Goal: Task Accomplishment & Management: Contribute content

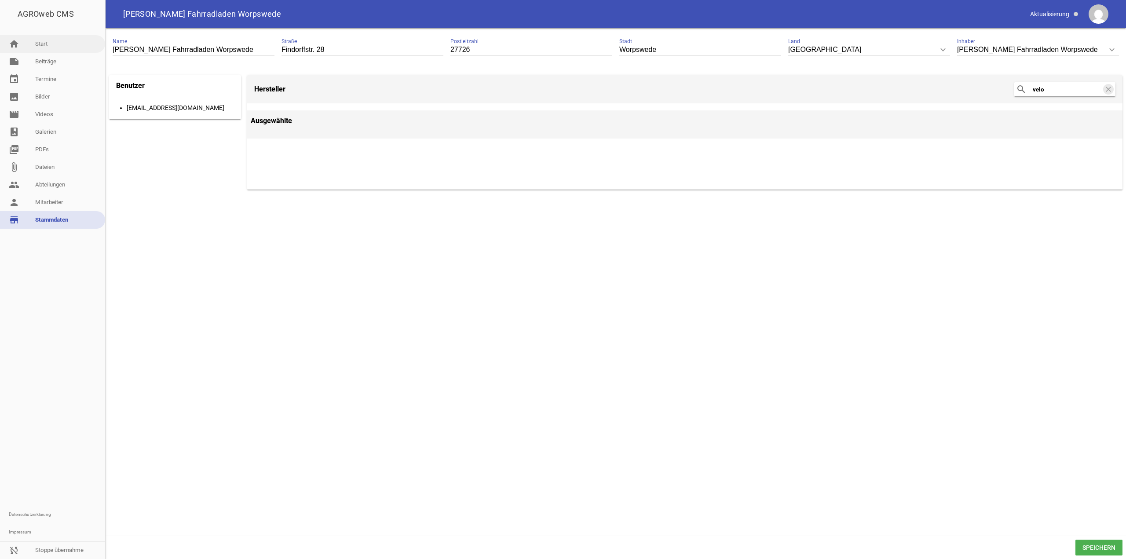
click at [37, 41] on link "home Start" at bounding box center [52, 44] width 105 height 18
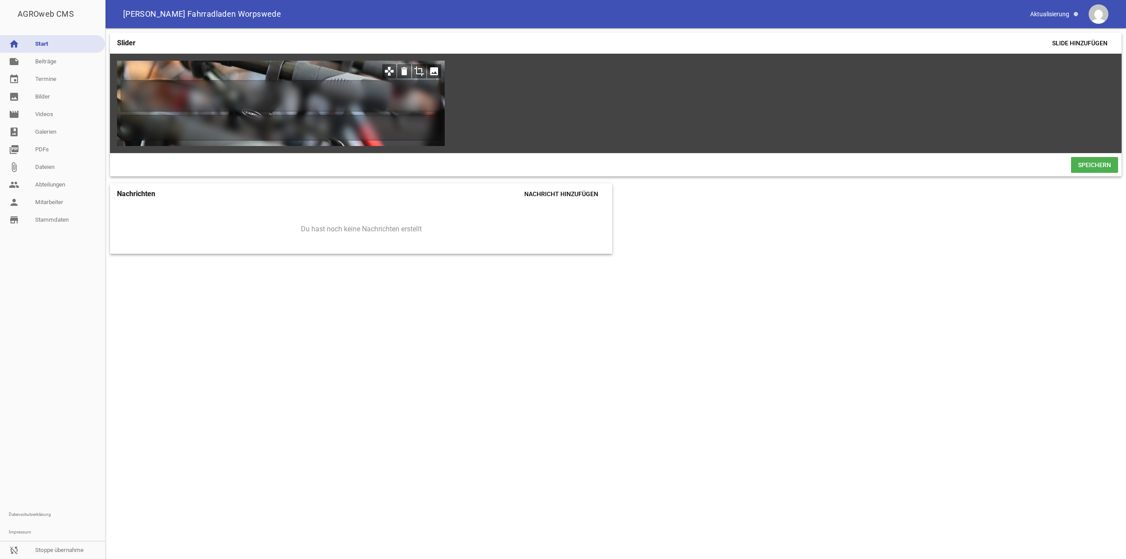
click at [434, 73] on icon "image" at bounding box center [434, 71] width 14 height 14
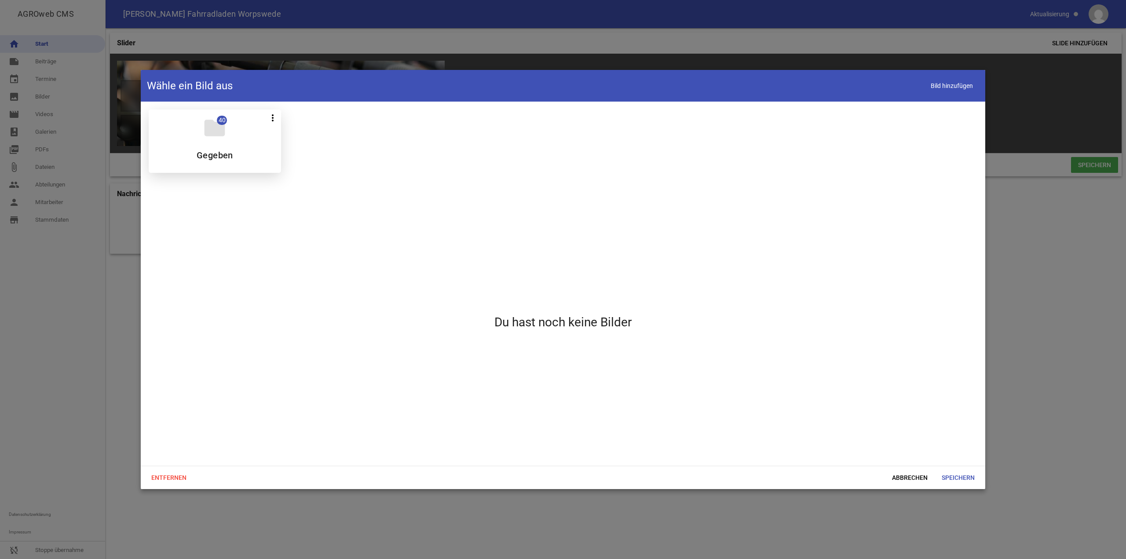
click at [220, 146] on div "folder 40 more_vert Teilen Bearbeiten Löschen Gegeben" at bounding box center [215, 141] width 132 height 63
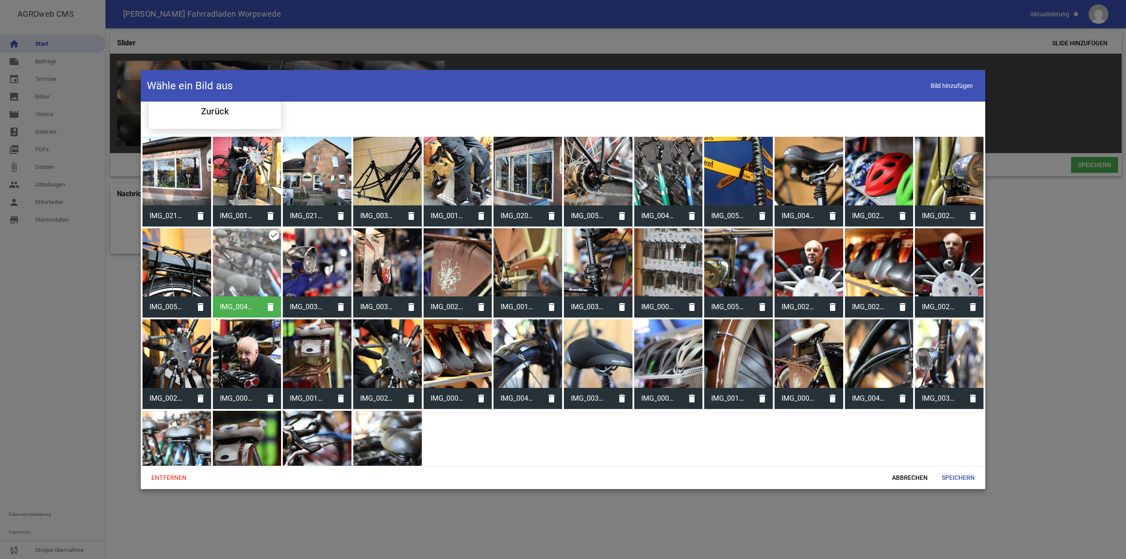
scroll to position [79, 0]
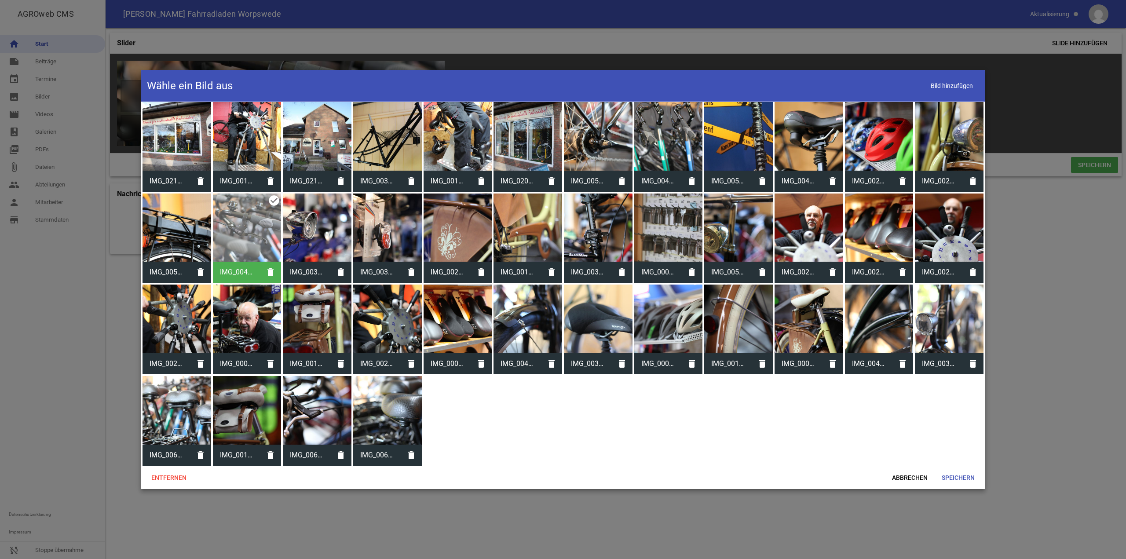
click at [67, 319] on div at bounding box center [563, 279] width 1126 height 559
click at [456, 415] on div at bounding box center [458, 410] width 69 height 69
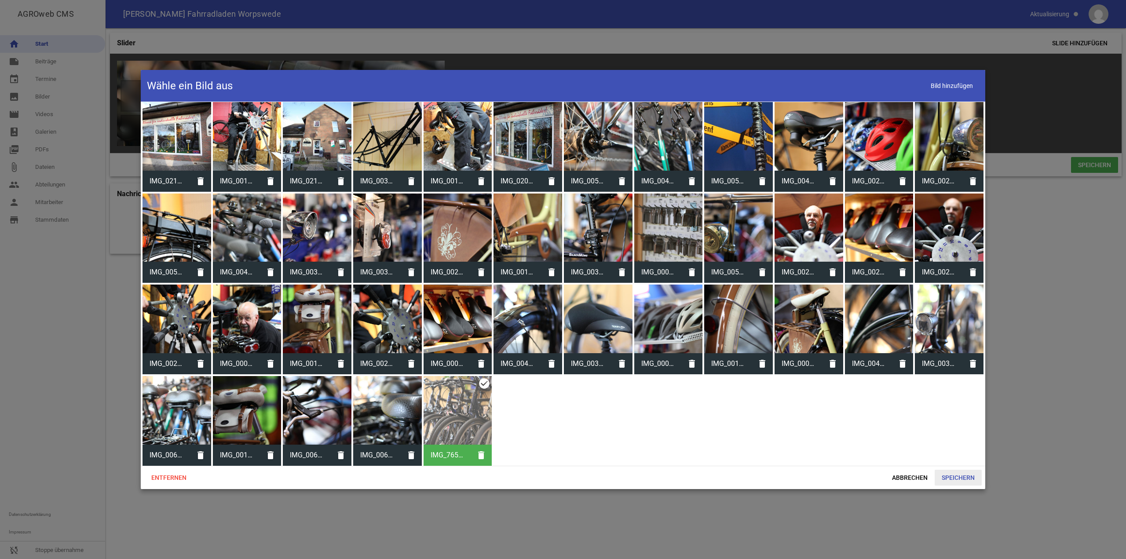
click at [972, 480] on span "Speichern" at bounding box center [958, 478] width 47 height 16
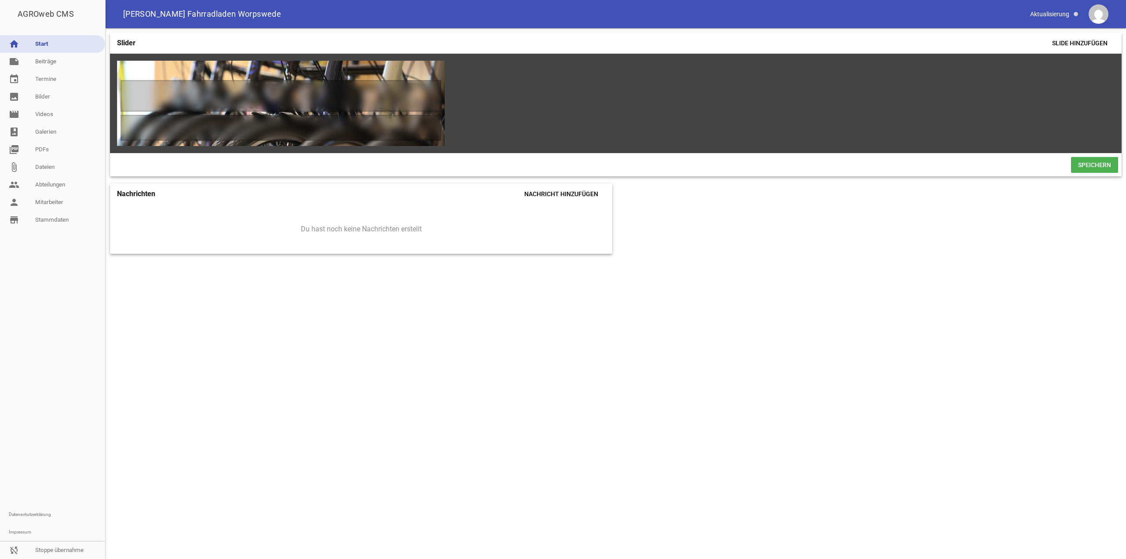
click at [1098, 165] on span "Speichern" at bounding box center [1094, 165] width 47 height 16
click at [437, 69] on icon "image" at bounding box center [434, 71] width 14 height 14
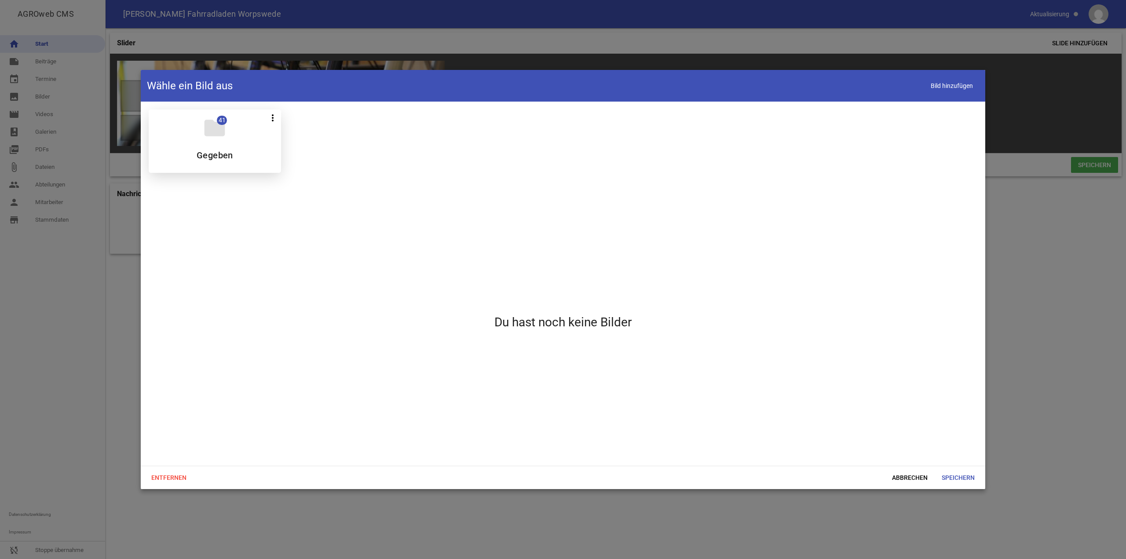
click at [246, 141] on div "folder 41 more_vert Teilen Bearbeiten Löschen Gegeben" at bounding box center [215, 141] width 132 height 63
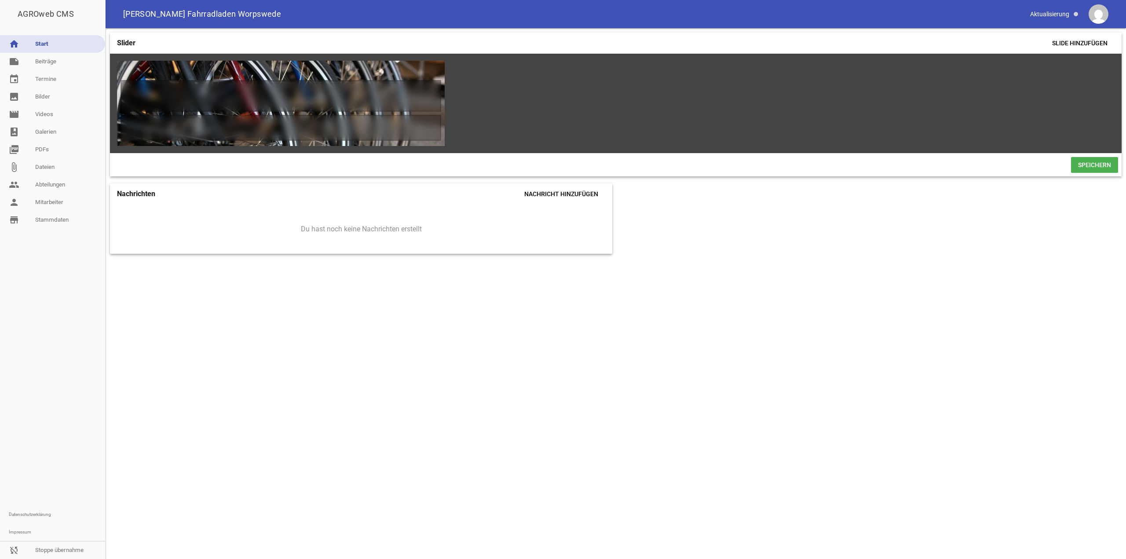
scroll to position [79, 0]
click at [1088, 168] on span "Speichern" at bounding box center [1094, 165] width 47 height 16
click at [432, 69] on icon "image" at bounding box center [434, 71] width 14 height 14
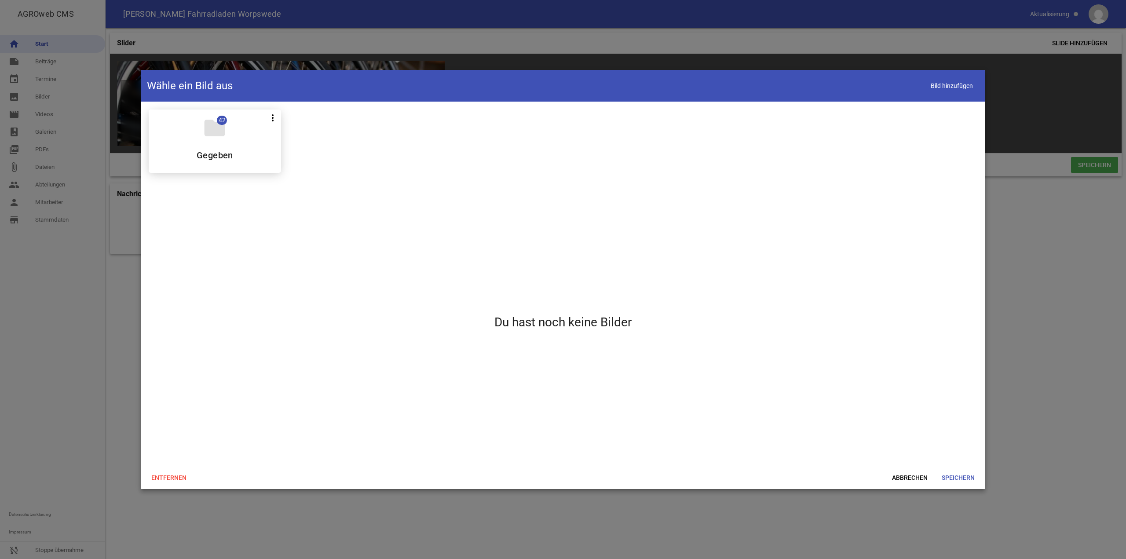
click at [211, 179] on div "folder 42 more_vert Teilen Bearbeiten Löschen Gegeben" at bounding box center [563, 141] width 843 height 77
click at [209, 140] on div "folder 42 more_vert Teilen Bearbeiten Löschen Gegeben" at bounding box center [215, 141] width 132 height 63
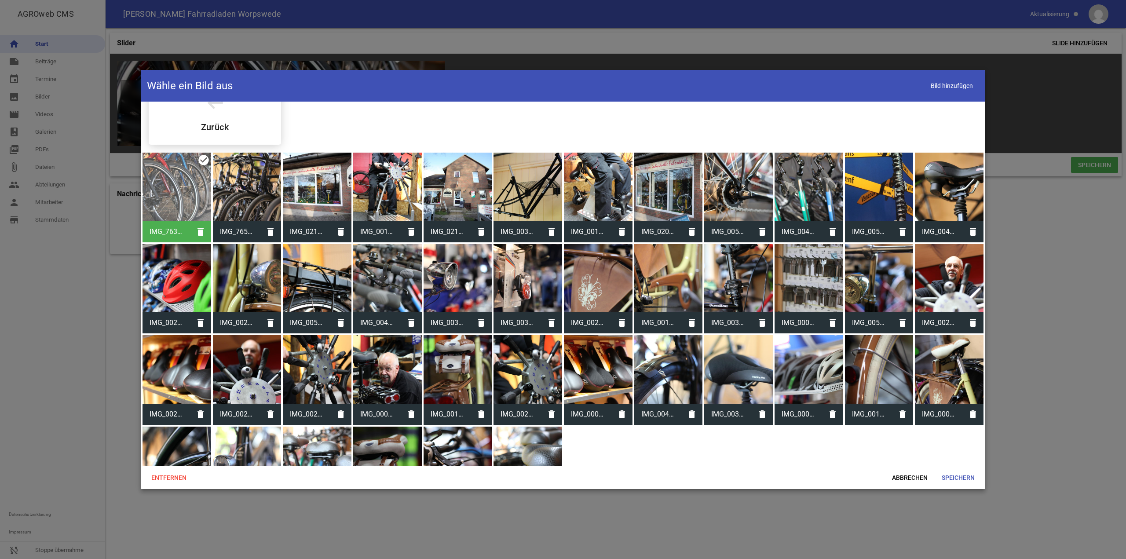
scroll to position [44, 0]
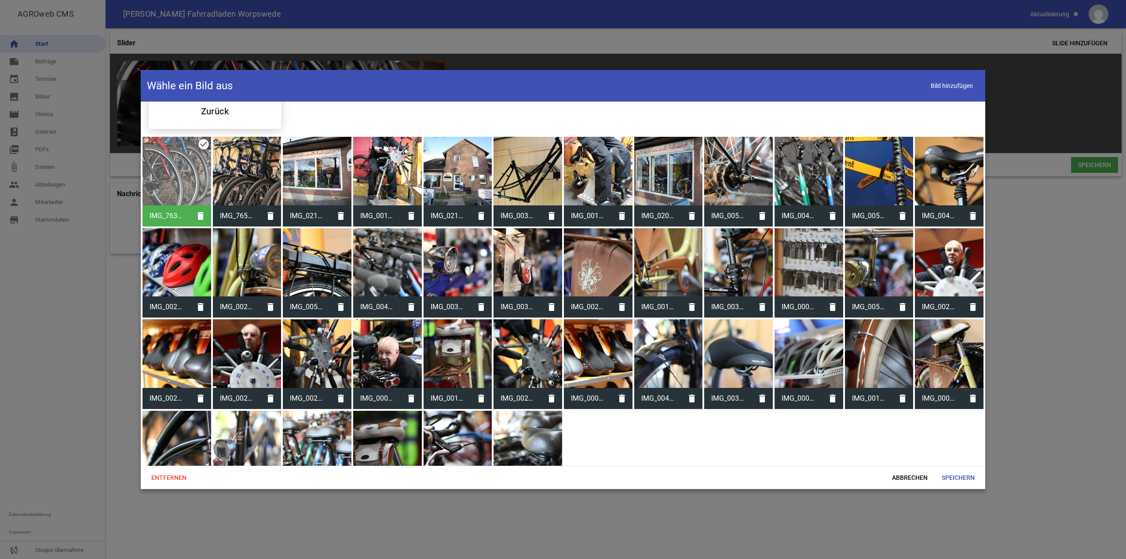
click at [381, 260] on div at bounding box center [387, 262] width 69 height 69
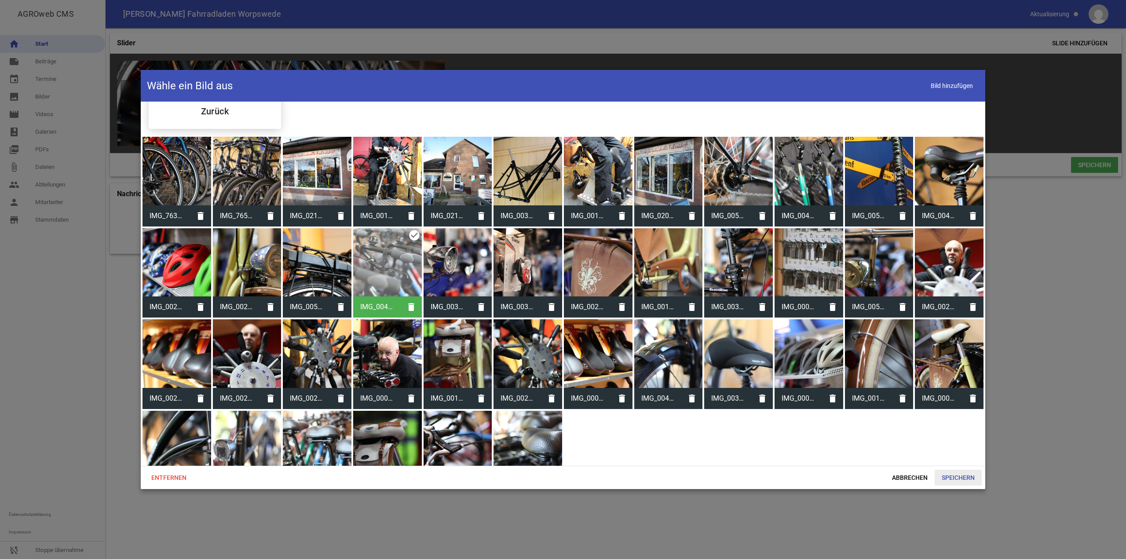
click at [946, 473] on span "Speichern" at bounding box center [958, 478] width 47 height 16
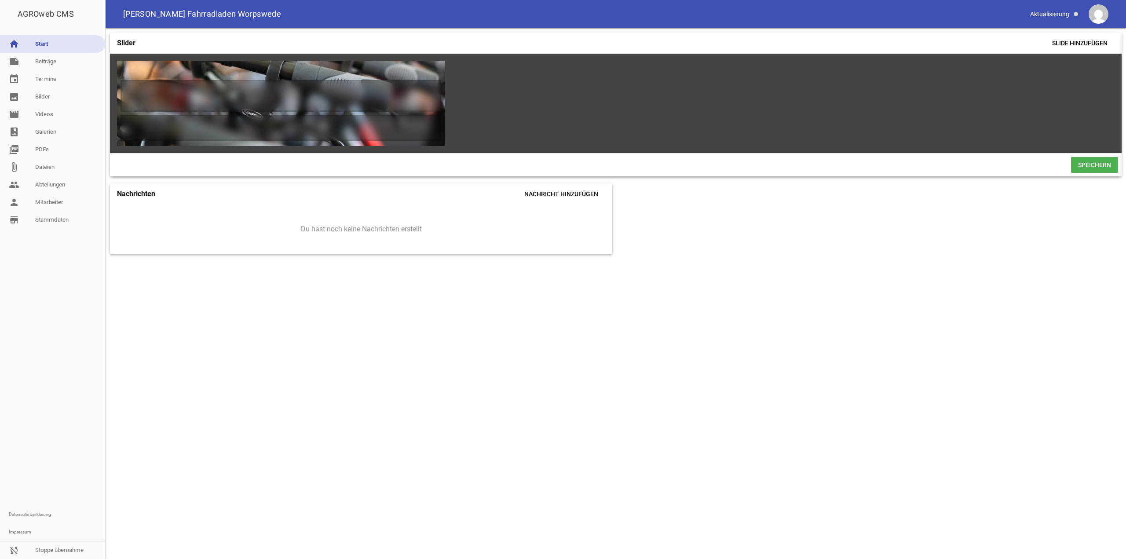
click at [1093, 164] on span "Speichern" at bounding box center [1094, 165] width 47 height 16
click at [56, 103] on link "image Bilder" at bounding box center [52, 97] width 105 height 18
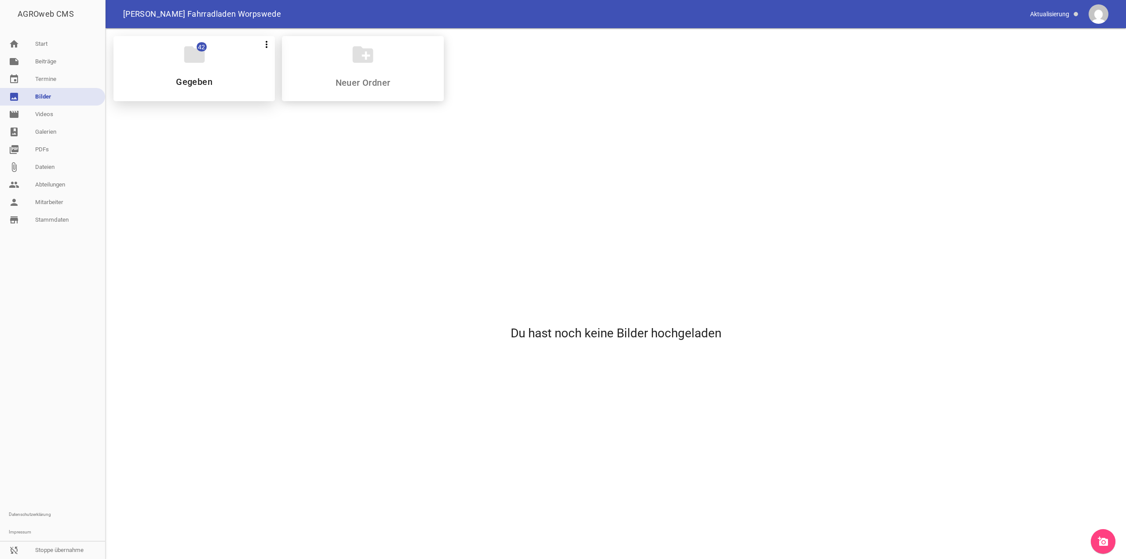
click at [162, 64] on div "folder 42 more_vert Teilen Bearbeiten Löschen Gegeben" at bounding box center [194, 68] width 161 height 65
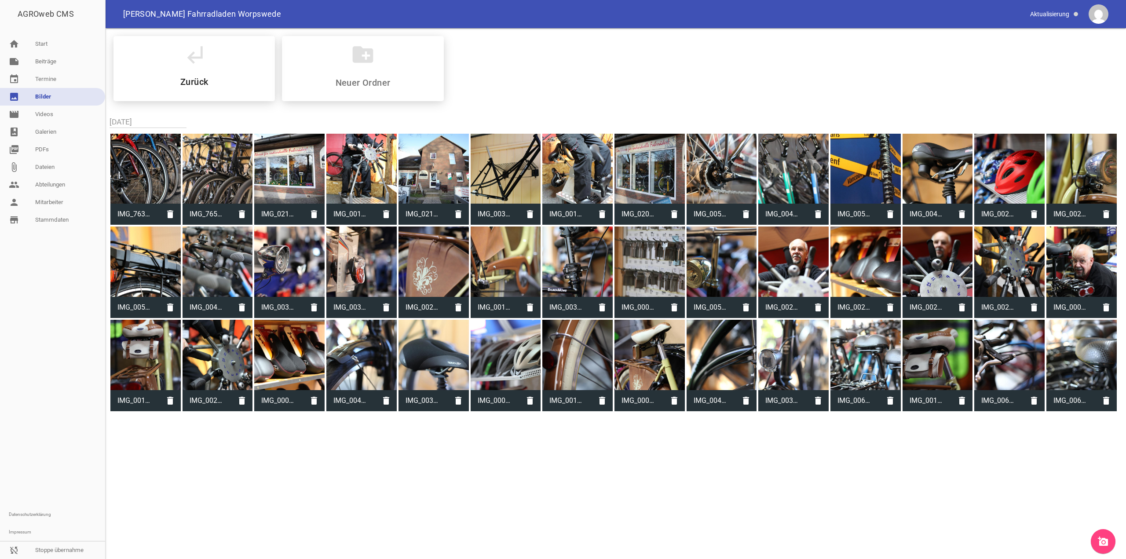
click at [666, 414] on div "subdirectory_arrow_left Zurück create_new_folder 09.September.2025 IMG_7635.JPG…" at bounding box center [616, 221] width 1021 height 386
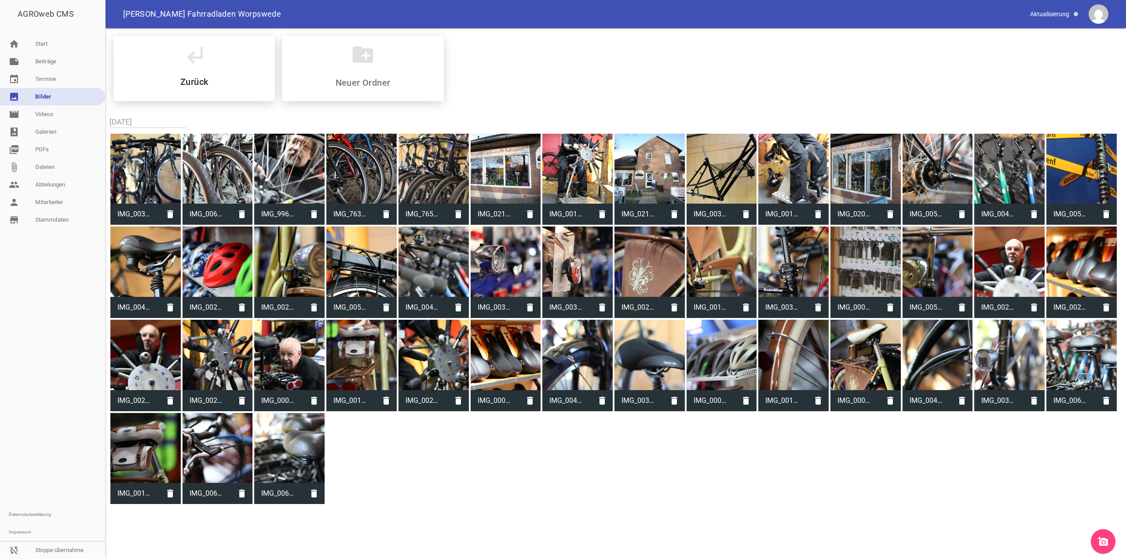
click at [154, 175] on div at bounding box center [145, 169] width 70 height 70
type input "IMG_0033.JPG"
type input "3744"
type input "5616"
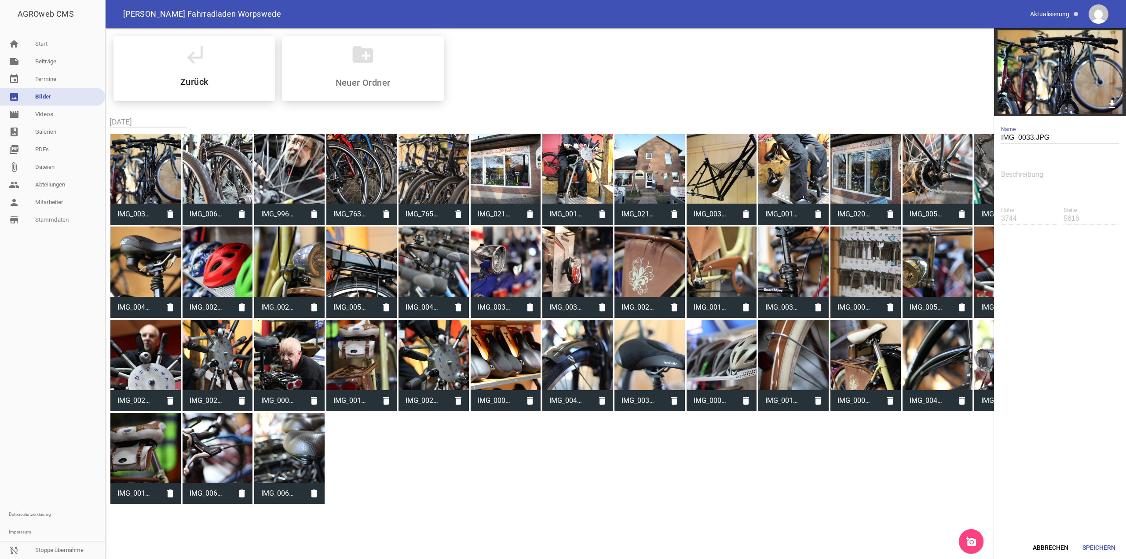
click at [160, 175] on div at bounding box center [145, 169] width 70 height 70
click at [38, 43] on link "home Start" at bounding box center [52, 44] width 105 height 18
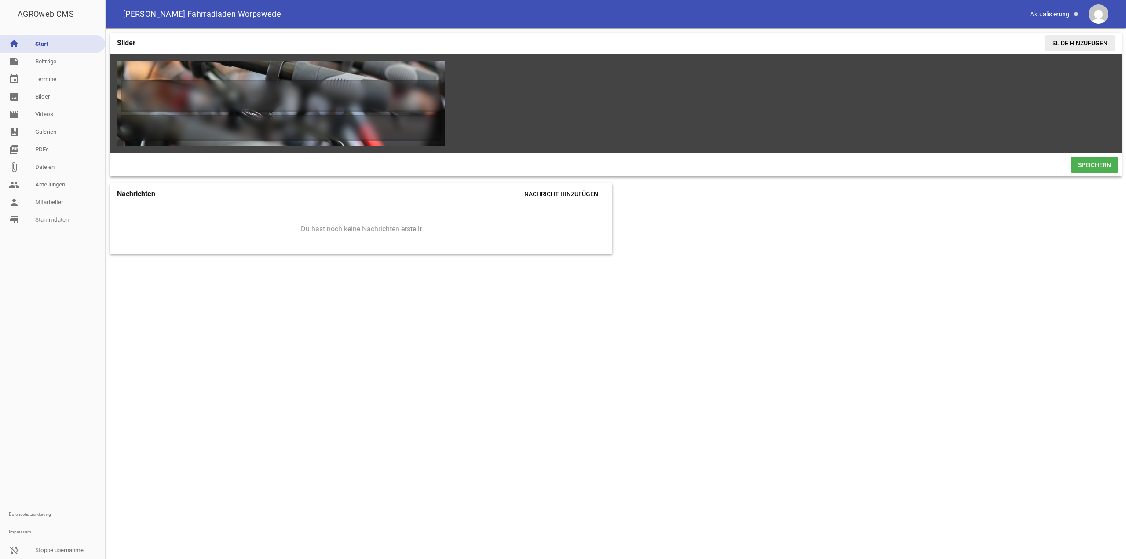
click at [1067, 48] on span "Slide hinzufügen" at bounding box center [1080, 43] width 70 height 16
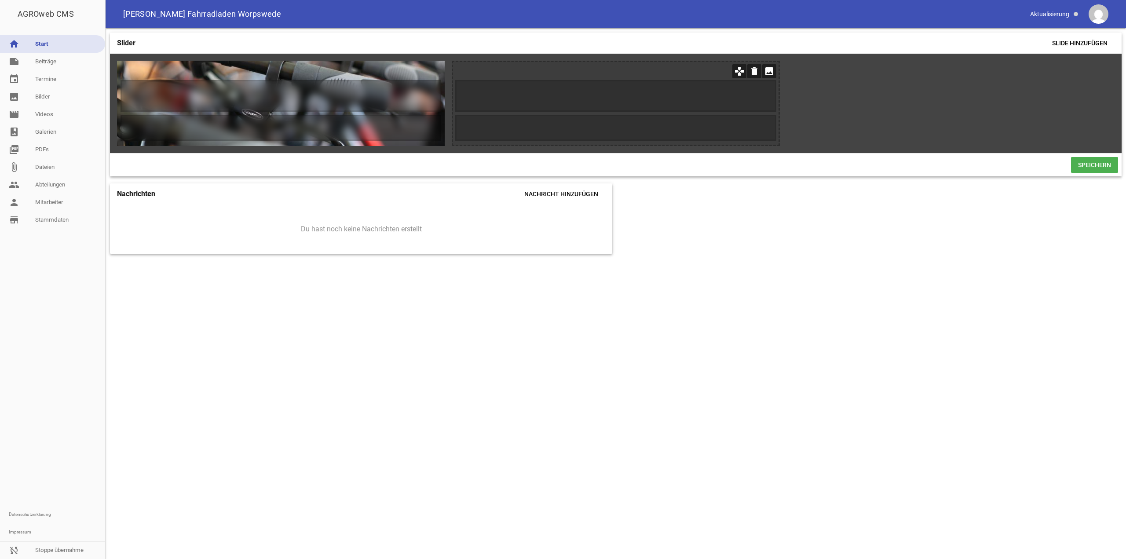
click at [774, 70] on icon "image" at bounding box center [769, 71] width 14 height 14
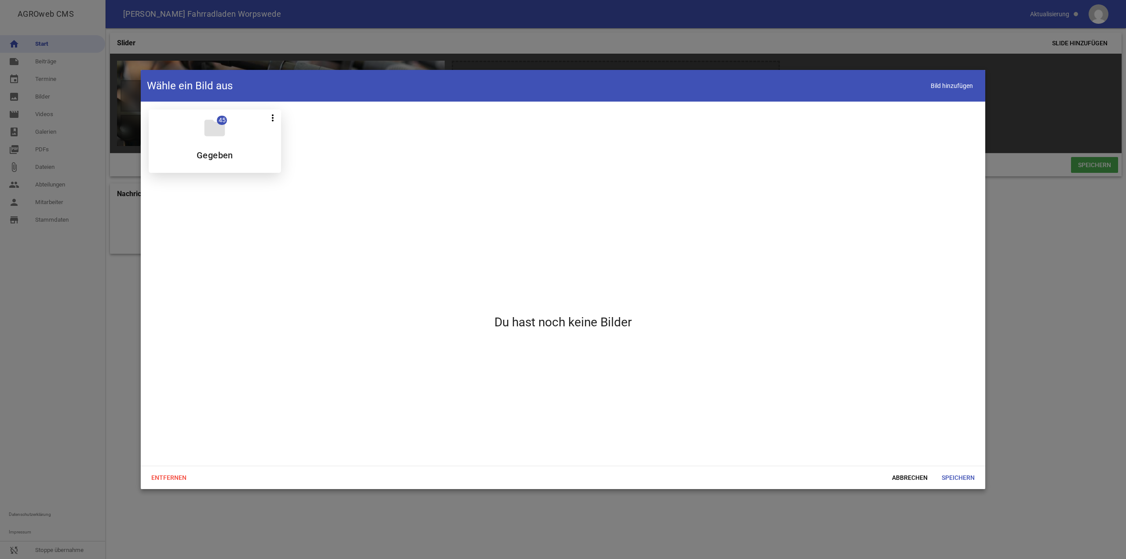
click at [228, 132] on div "folder 45 more_vert Teilen Bearbeiten Löschen Gegeben" at bounding box center [215, 141] width 132 height 63
click at [225, 135] on icon "folder" at bounding box center [214, 128] width 25 height 25
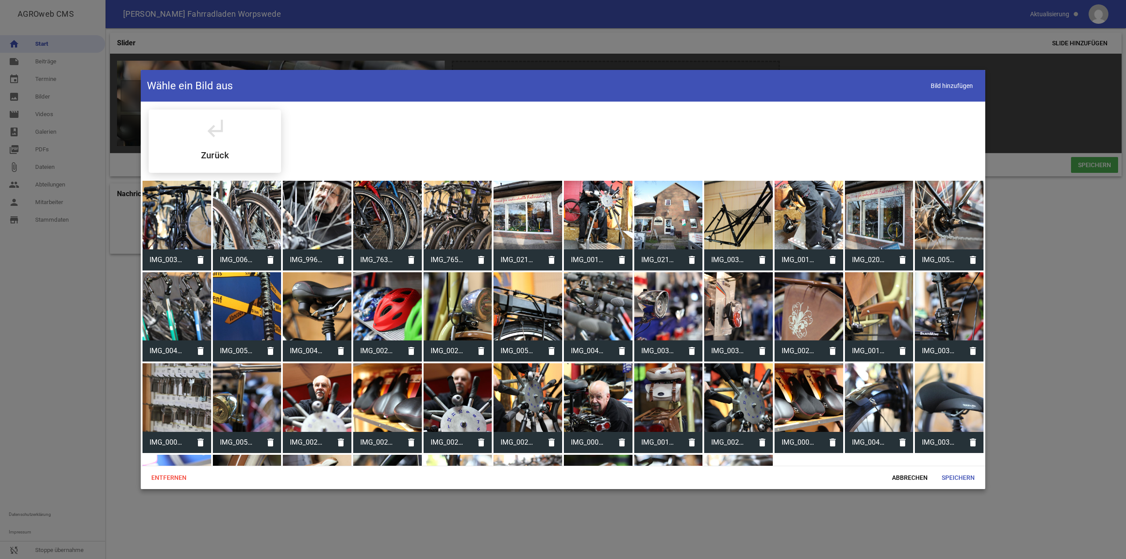
click at [202, 209] on div at bounding box center [177, 215] width 69 height 69
click at [955, 476] on span "Speichern" at bounding box center [958, 478] width 47 height 16
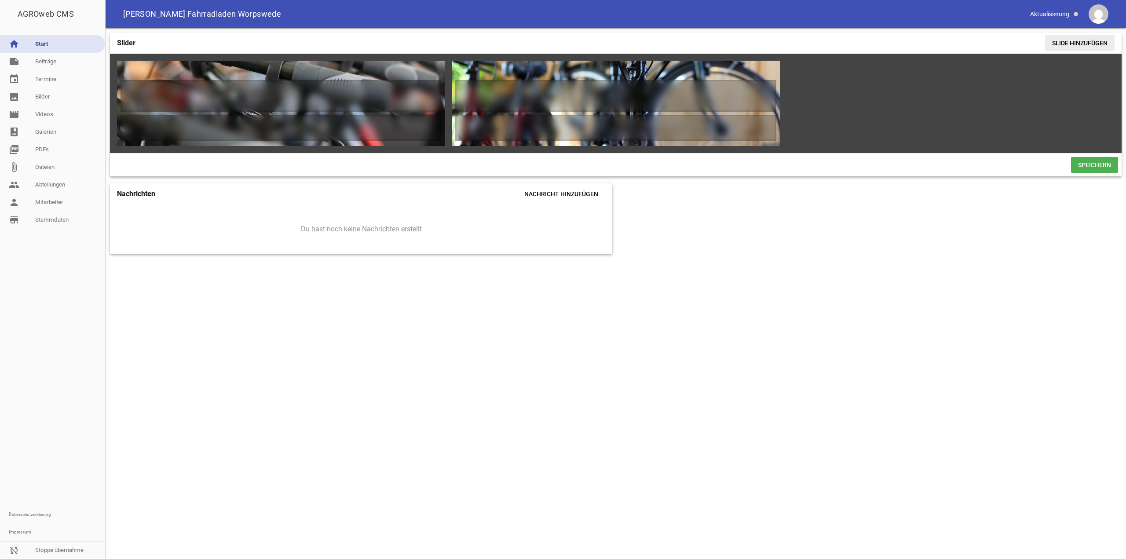
click at [1074, 45] on span "Slide hinzufügen" at bounding box center [1080, 43] width 70 height 16
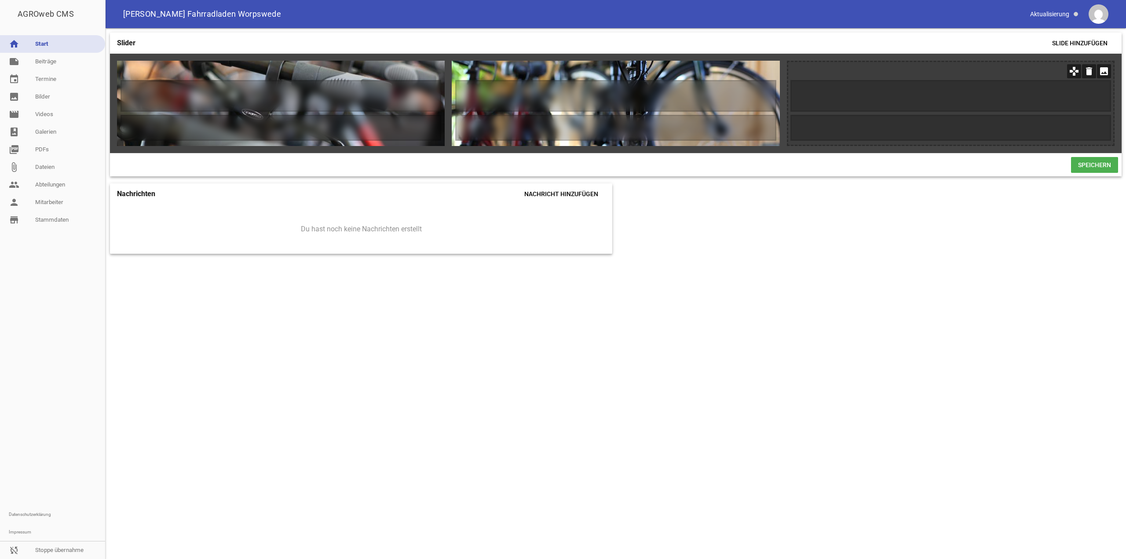
click at [1104, 67] on icon "image" at bounding box center [1104, 71] width 14 height 14
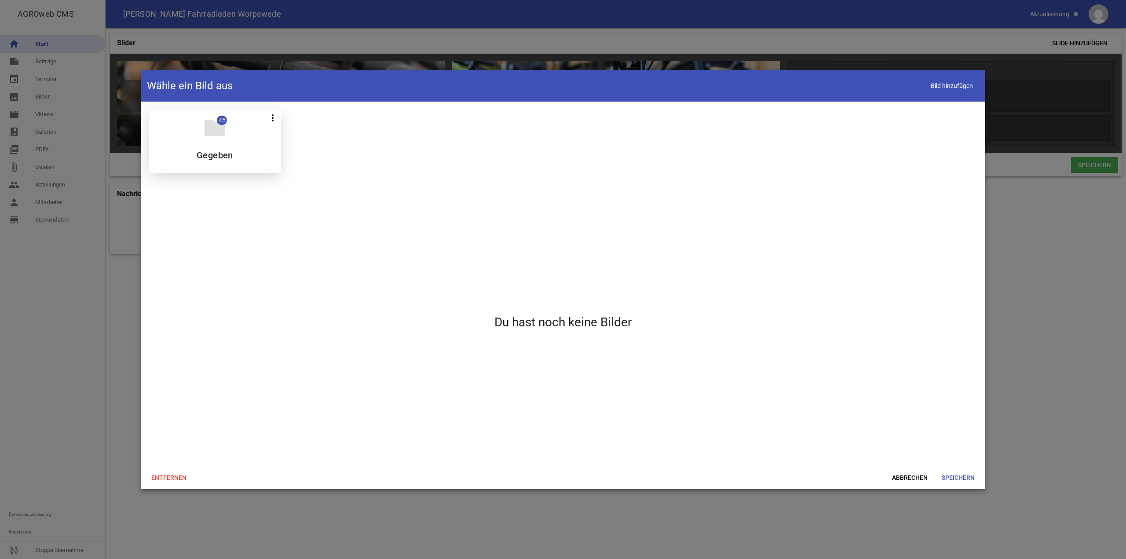
click at [203, 129] on icon "folder" at bounding box center [214, 128] width 25 height 25
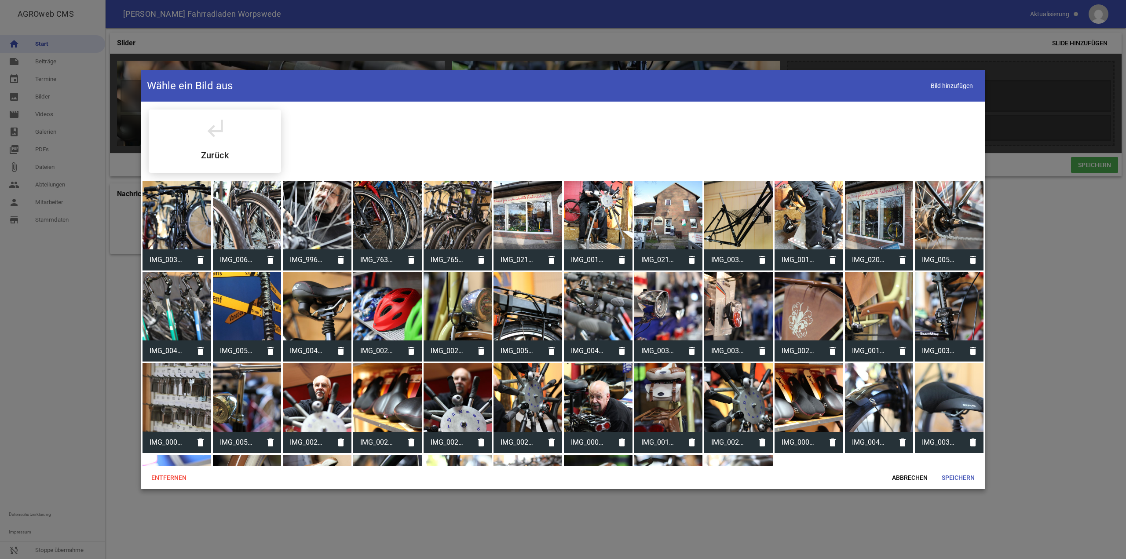
click at [320, 219] on div at bounding box center [317, 215] width 69 height 69
click at [966, 476] on span "Speichern" at bounding box center [958, 478] width 47 height 16
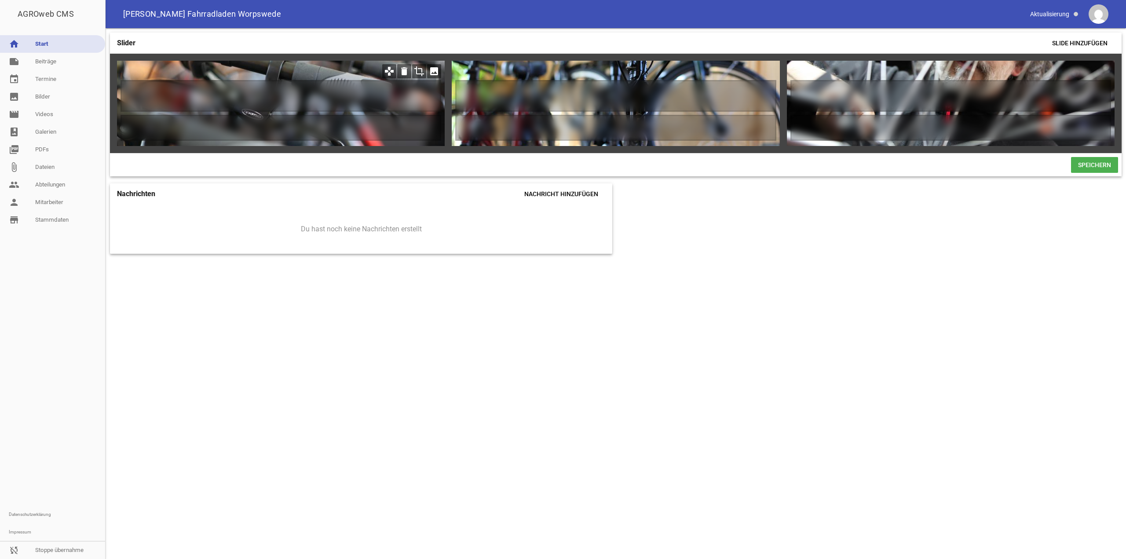
click at [430, 70] on icon "image" at bounding box center [434, 71] width 14 height 14
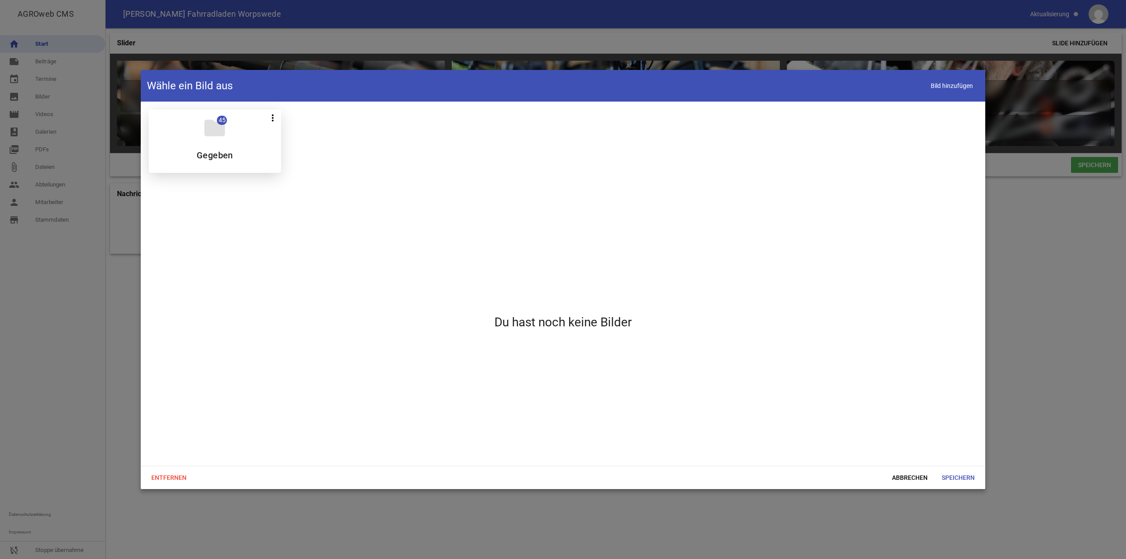
click at [234, 132] on div "folder 45 more_vert Teilen Bearbeiten Löschen Gegeben" at bounding box center [215, 141] width 132 height 63
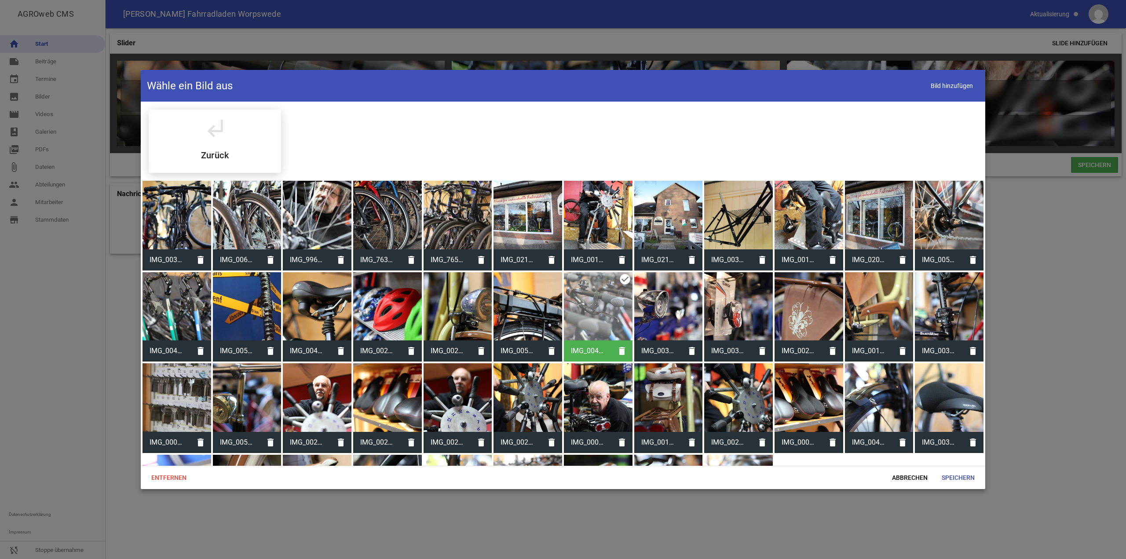
click at [184, 211] on div at bounding box center [177, 215] width 69 height 69
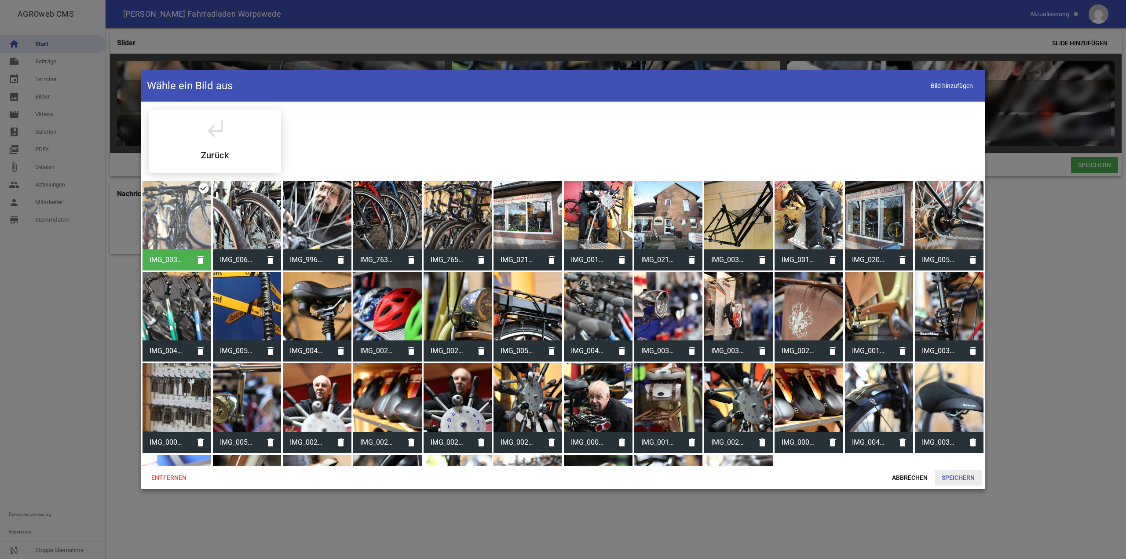
click at [973, 473] on span "Speichern" at bounding box center [958, 478] width 47 height 16
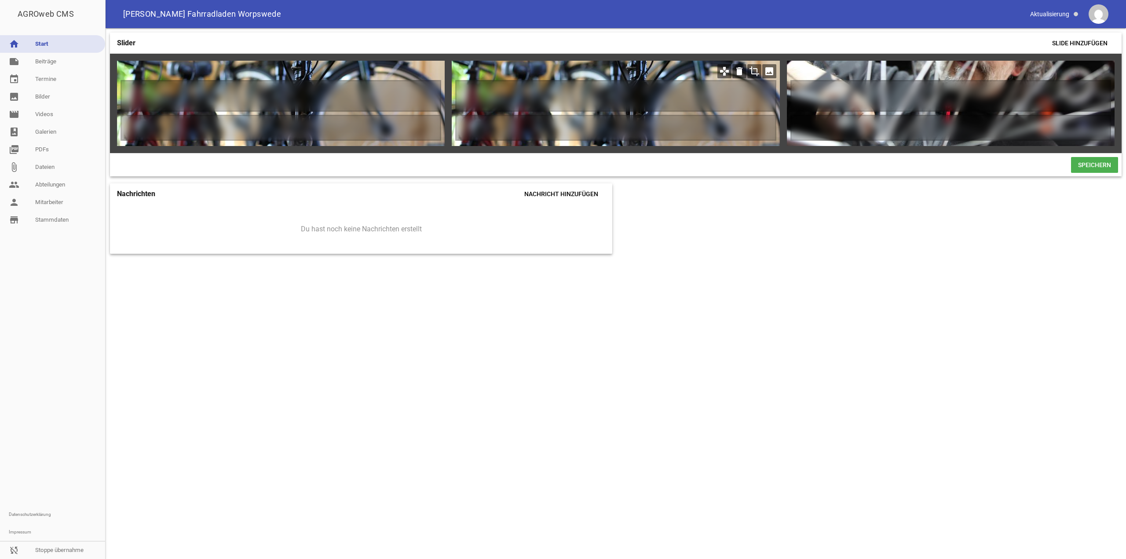
click at [766, 77] on icon "image" at bounding box center [769, 71] width 14 height 14
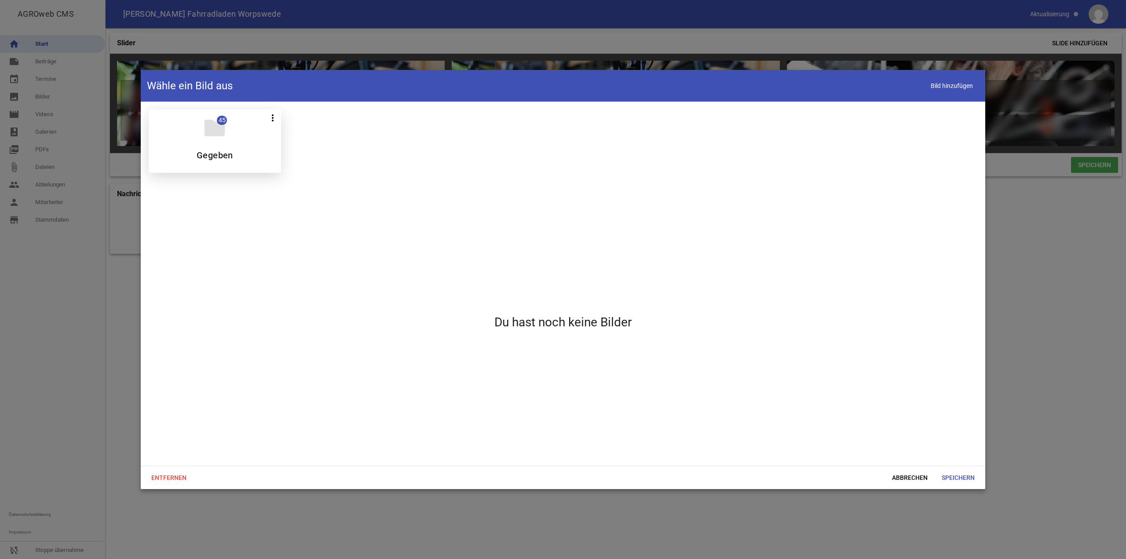
click at [234, 136] on div "folder 45 more_vert Teilen Bearbeiten Löschen Gegeben" at bounding box center [215, 141] width 132 height 63
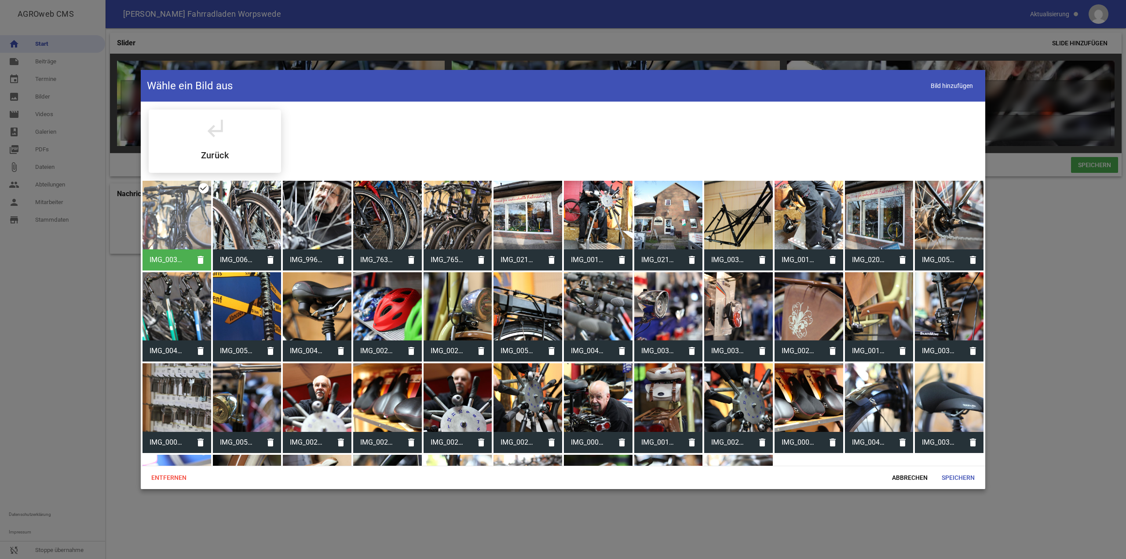
click at [261, 211] on div at bounding box center [247, 215] width 69 height 69
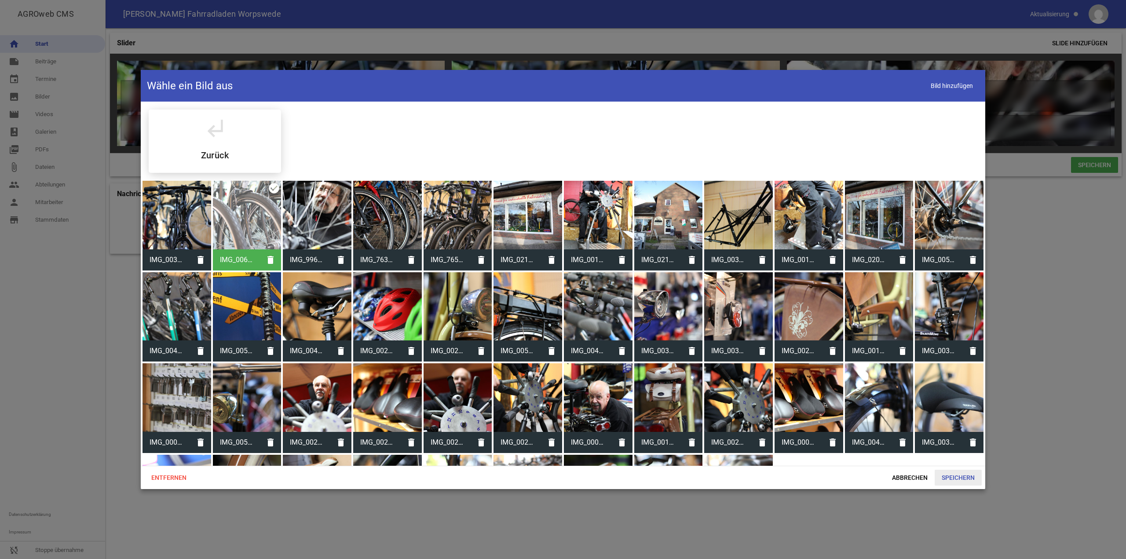
click at [953, 478] on span "Speichern" at bounding box center [958, 478] width 47 height 16
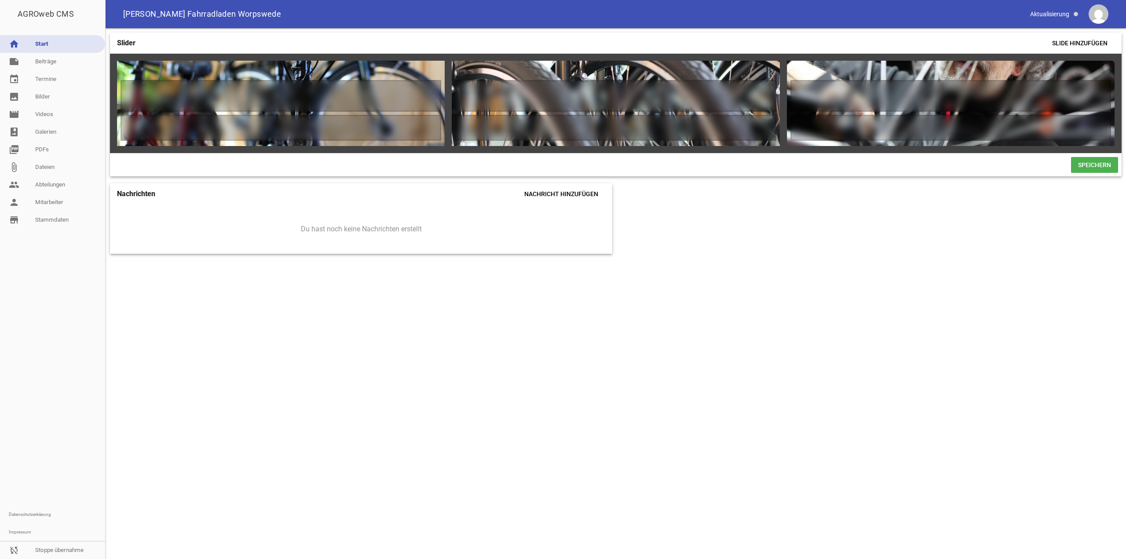
click at [1088, 165] on span "Speichern" at bounding box center [1094, 165] width 47 height 16
click at [744, 69] on icon "delete" at bounding box center [740, 71] width 14 height 14
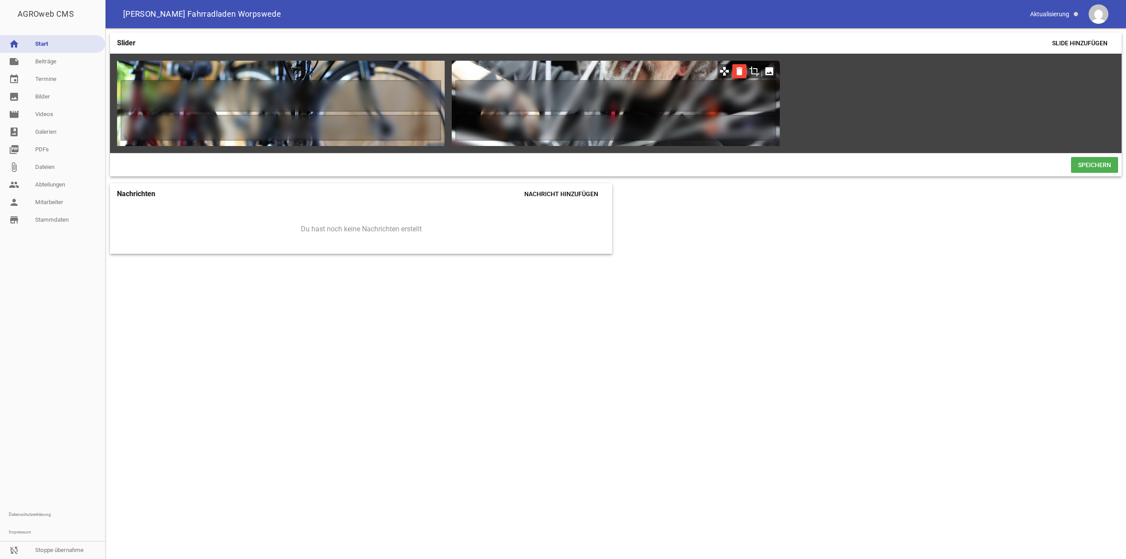
click at [733, 70] on icon "delete" at bounding box center [740, 71] width 14 height 14
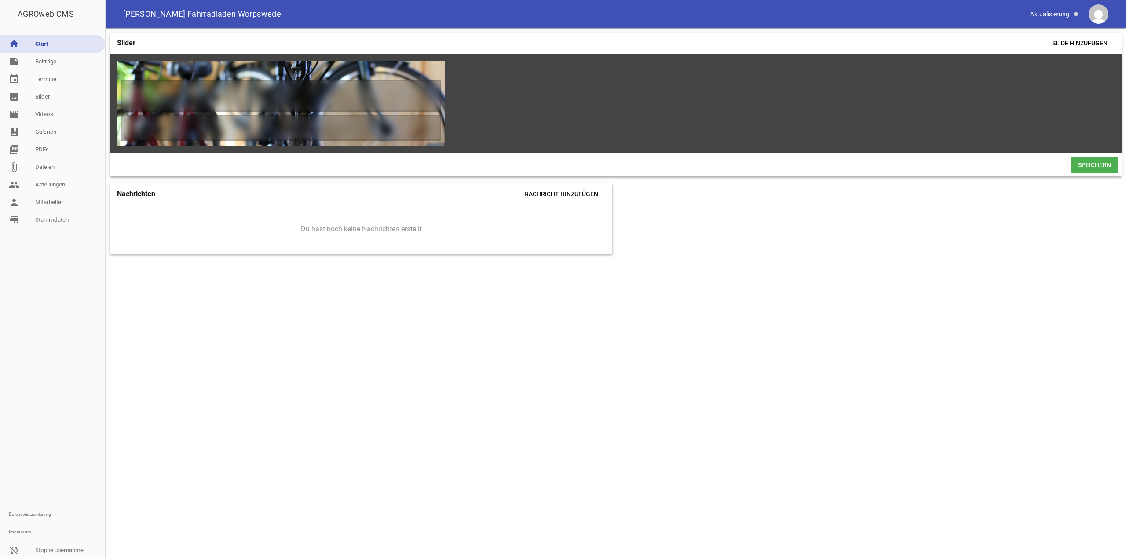
click at [1113, 173] on span "Speichern" at bounding box center [1094, 165] width 47 height 16
